Goal: Transaction & Acquisition: Purchase product/service

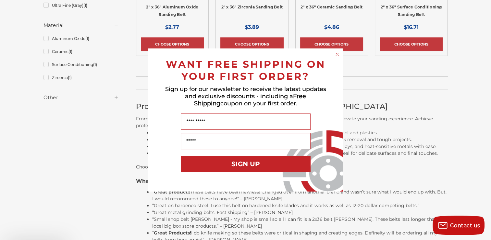
scroll to position [221, 0]
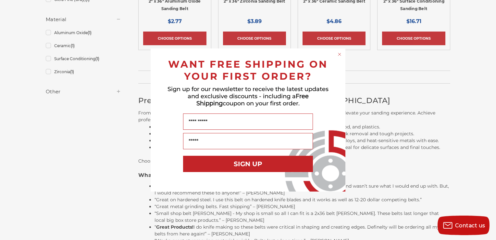
click at [340, 55] on circle "Close dialog" at bounding box center [340, 54] width 6 height 6
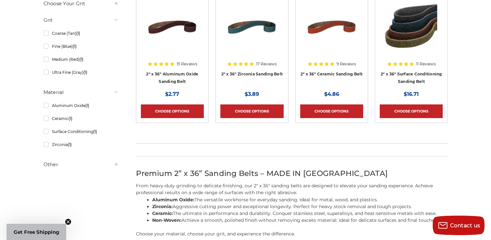
scroll to position [148, 0]
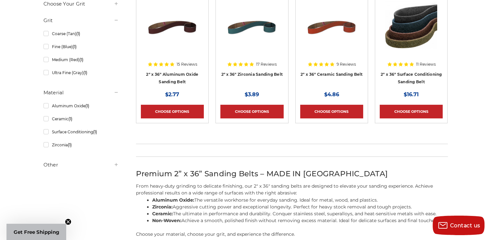
click at [261, 56] on div at bounding box center [252, 32] width 63 height 63
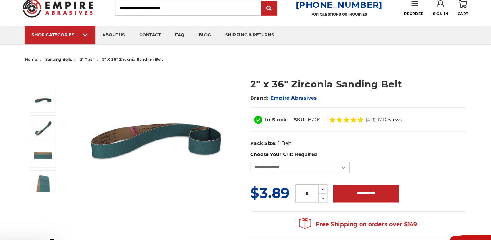
scroll to position [21, 0]
